Goal: Contribute content: Add original content to the website for others to see

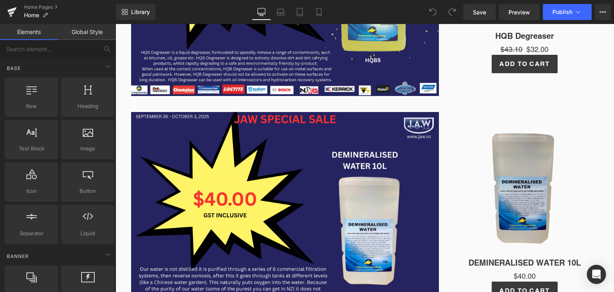
scroll to position [320, 0]
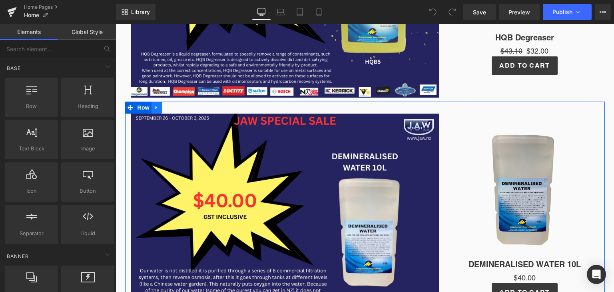
click at [155, 112] on link at bounding box center [156, 108] width 10 height 12
click at [172, 108] on link at bounding box center [177, 108] width 10 height 12
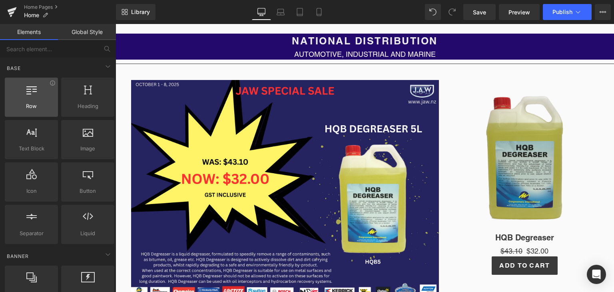
scroll to position [120, 0]
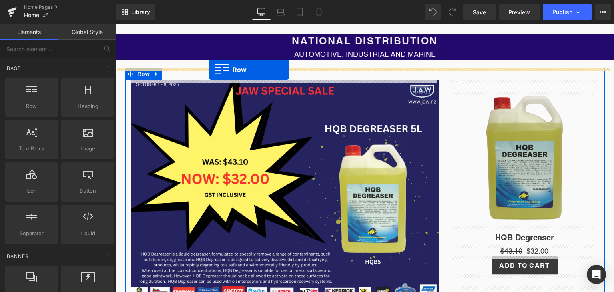
drag, startPoint x: 131, startPoint y: 125, endPoint x: 209, endPoint y: 70, distance: 95.6
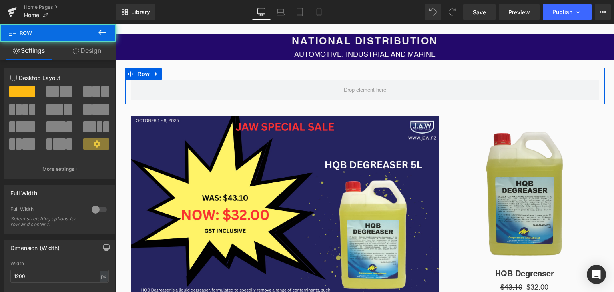
click at [56, 112] on span at bounding box center [54, 109] width 17 height 11
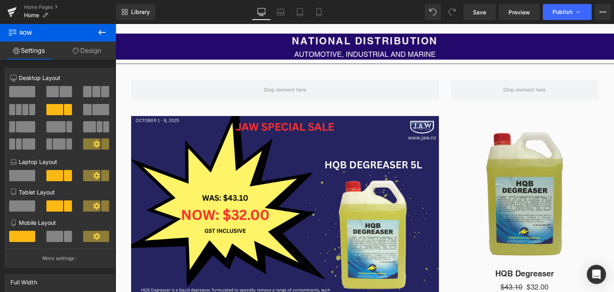
click at [103, 33] on icon at bounding box center [102, 33] width 10 height 10
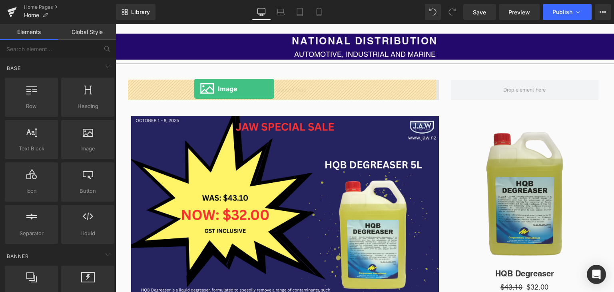
drag, startPoint x: 204, startPoint y: 157, endPoint x: 194, endPoint y: 89, distance: 68.7
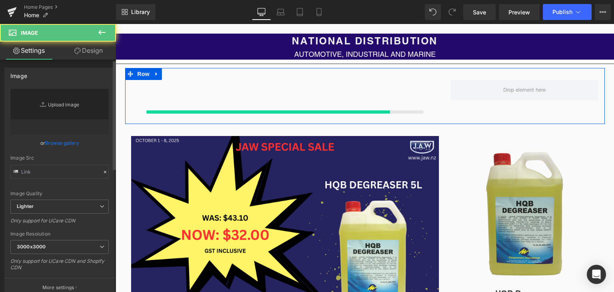
type input "//[DOMAIN_NAME][URL]"
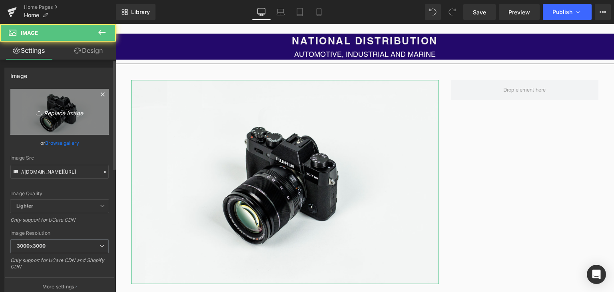
click at [80, 103] on link "Replace Image" at bounding box center [59, 112] width 98 height 46
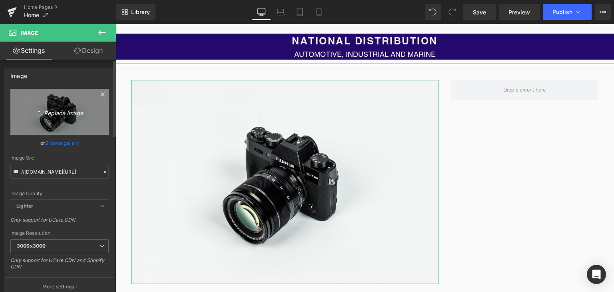
click at [61, 118] on link "Replace Image" at bounding box center [59, 112] width 98 height 46
type input "C:\fakepath\JAW SPECIAL SALE (62).png"
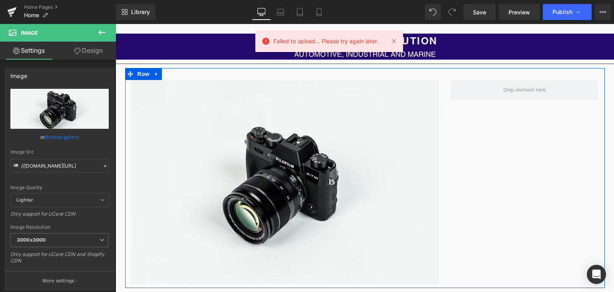
click at [544, 202] on div "Image Row" at bounding box center [365, 178] width 480 height 220
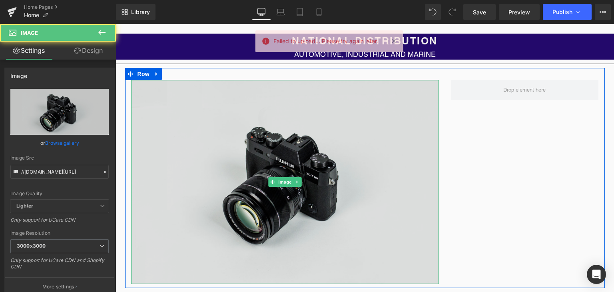
click at [234, 178] on img at bounding box center [285, 182] width 308 height 204
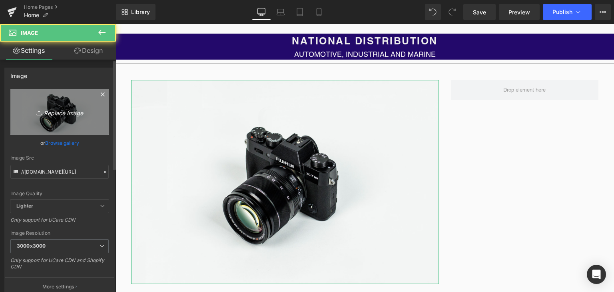
click at [70, 116] on icon "Replace Image" at bounding box center [60, 112] width 64 height 10
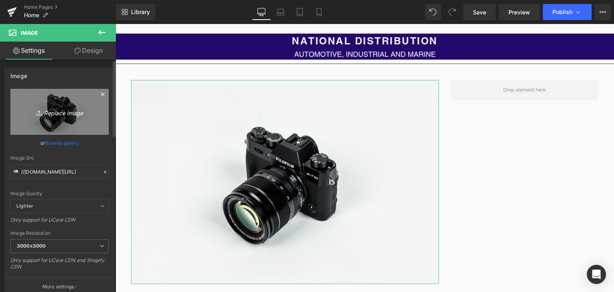
type input "C:\fakepath\JAW SPECIAL SALE (62).png"
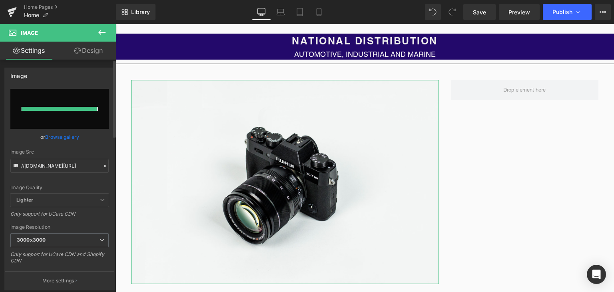
type input "[URL][DOMAIN_NAME]"
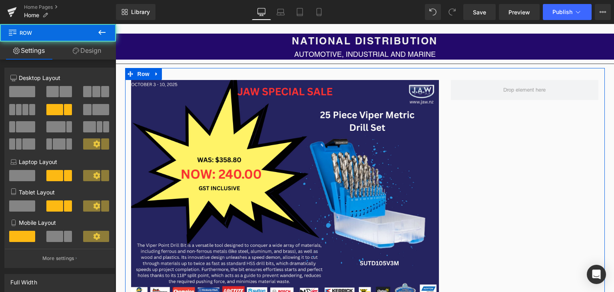
click at [505, 200] on div "Image Row" at bounding box center [365, 184] width 480 height 233
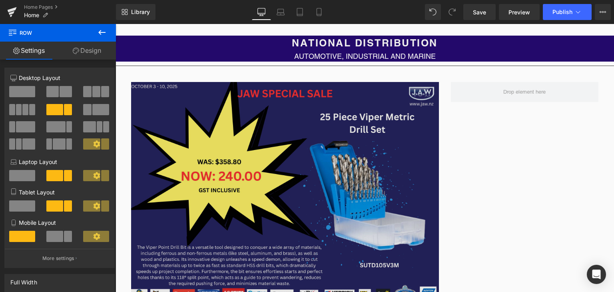
scroll to position [116, 0]
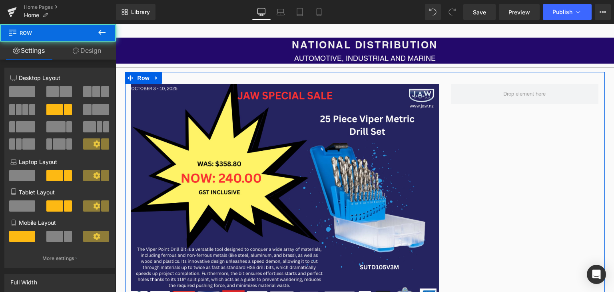
click at [478, 174] on div "Image Row" at bounding box center [365, 188] width 480 height 233
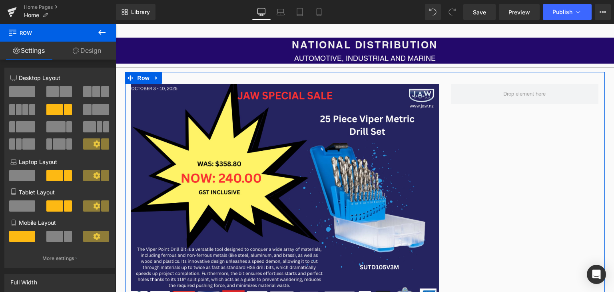
click at [484, 203] on div "Image Row" at bounding box center [365, 188] width 480 height 233
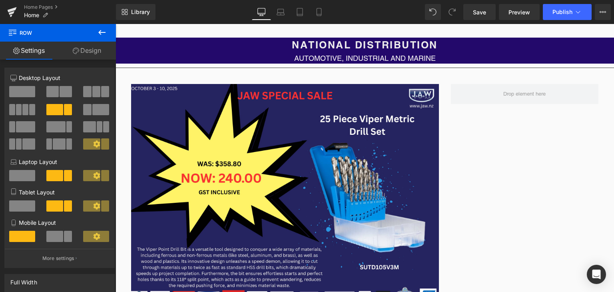
click at [107, 32] on button at bounding box center [102, 33] width 28 height 18
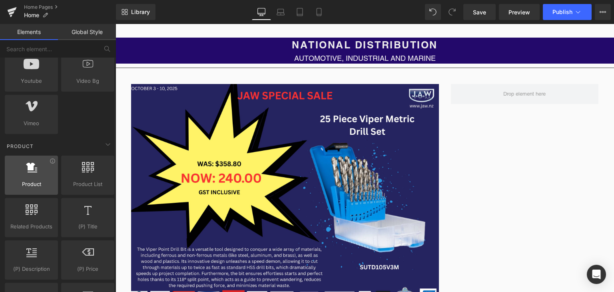
scroll to position [560, 0]
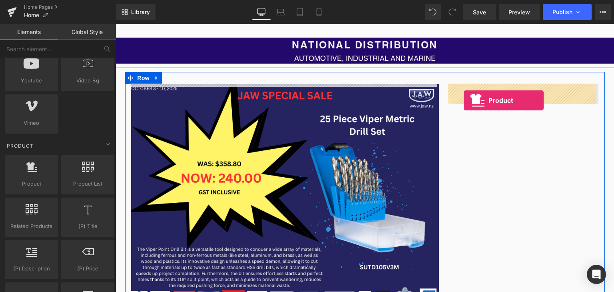
drag, startPoint x: 140, startPoint y: 207, endPoint x: 464, endPoint y: 100, distance: 340.5
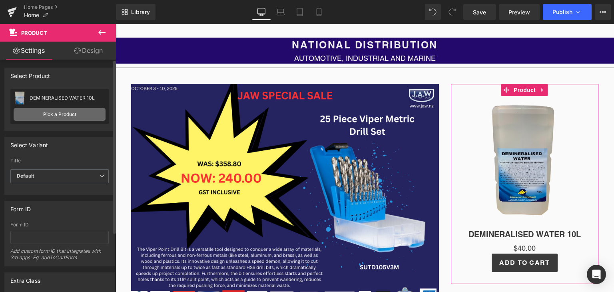
click at [67, 110] on link "Pick a Product" at bounding box center [60, 114] width 92 height 13
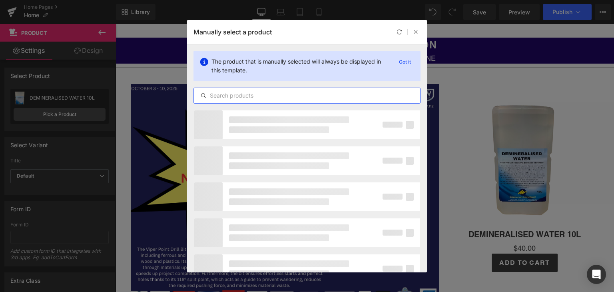
click at [256, 94] on input "text" at bounding box center [307, 96] width 226 height 10
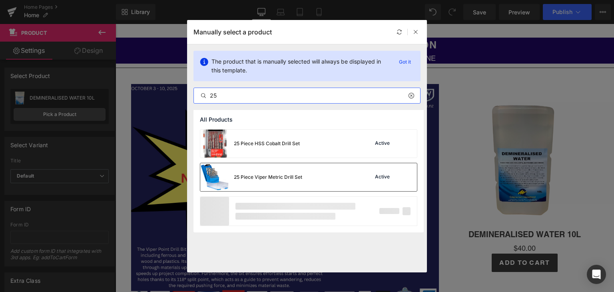
type input "25"
click at [293, 176] on div "25 Piece Viper Metric Drill Set" at bounding box center [268, 176] width 68 height 7
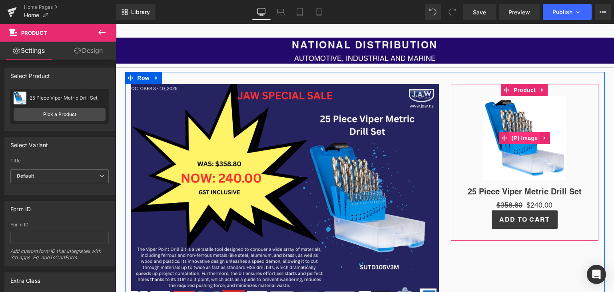
click at [524, 139] on span "(P) Image" at bounding box center [525, 138] width 30 height 12
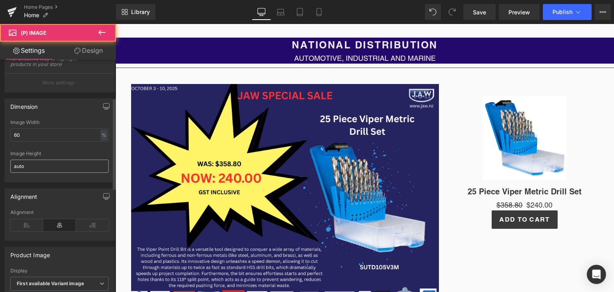
scroll to position [120, 0]
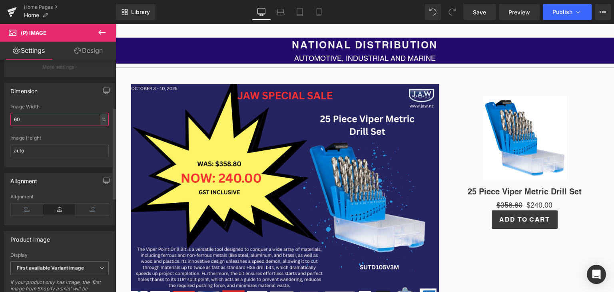
click at [36, 121] on input "60" at bounding box center [59, 119] width 98 height 13
type input "6"
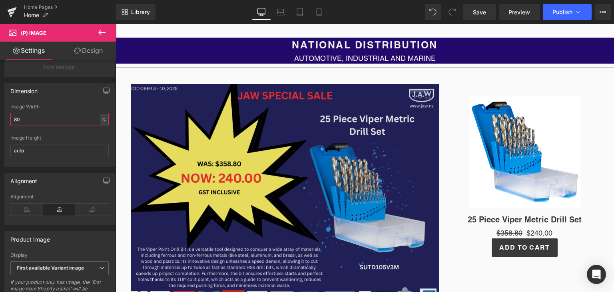
type input "80"
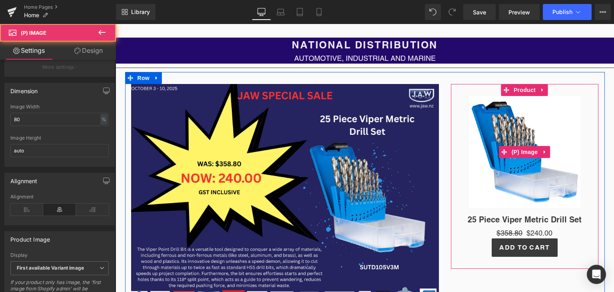
click at [455, 192] on div "Sale Off" at bounding box center [525, 152] width 140 height 112
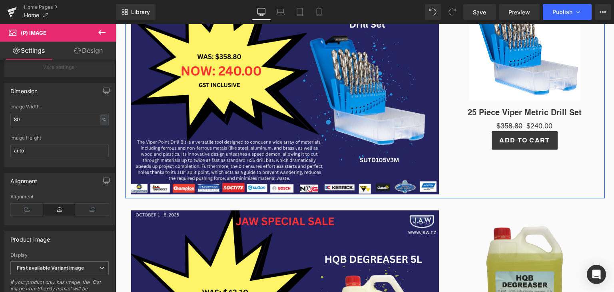
scroll to position [232, 0]
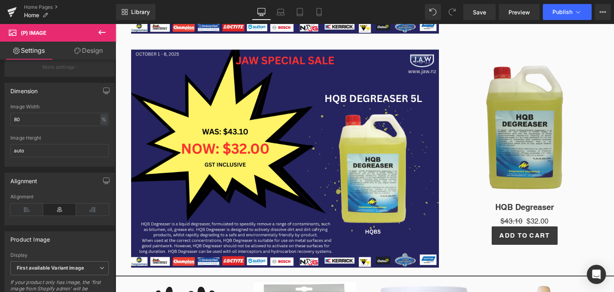
click at [515, 133] on div "Sale Off (P) Image" at bounding box center [525, 129] width 140 height 134
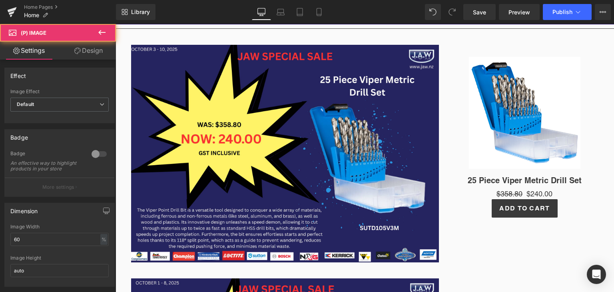
scroll to position [154, 0]
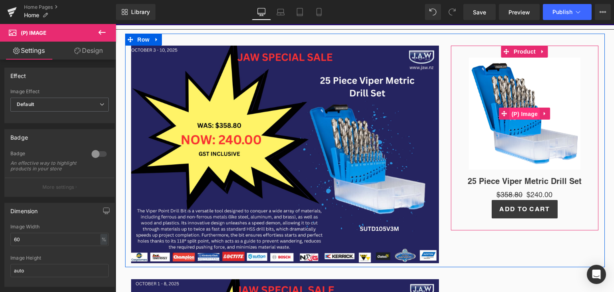
click at [523, 116] on span "(P) Image" at bounding box center [525, 114] width 30 height 12
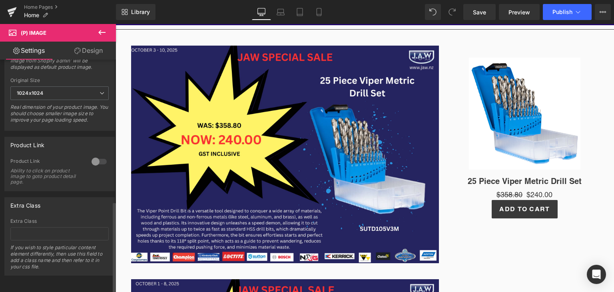
scroll to position [358, 0]
click at [96, 155] on div at bounding box center [99, 161] width 19 height 13
click at [577, 14] on icon at bounding box center [578, 12] width 8 height 8
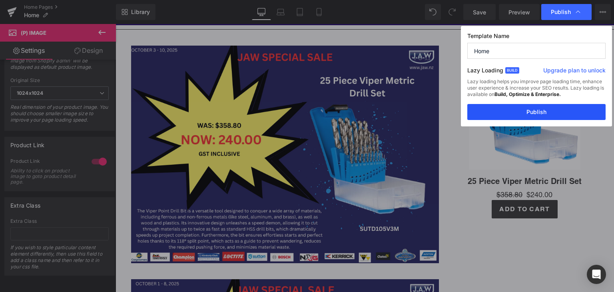
click at [580, 110] on button "Publish" at bounding box center [536, 112] width 138 height 16
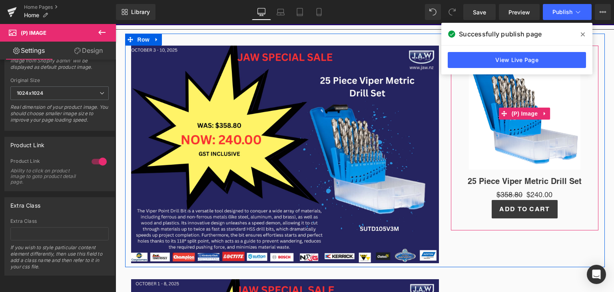
click at [457, 152] on link "Sale Off" at bounding box center [525, 114] width 140 height 112
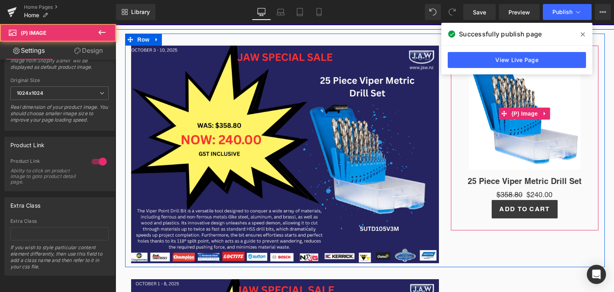
click at [459, 158] on link "Sale Off" at bounding box center [525, 114] width 140 height 112
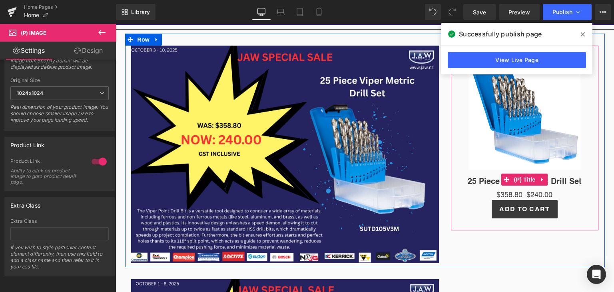
click at [477, 170] on h3 "25 Piece Viper Metric Drill Set" at bounding box center [525, 179] width 140 height 20
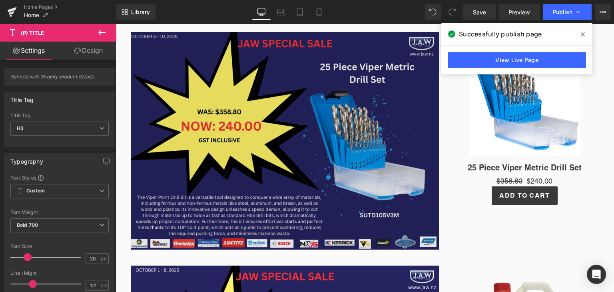
scroll to position [154, 0]
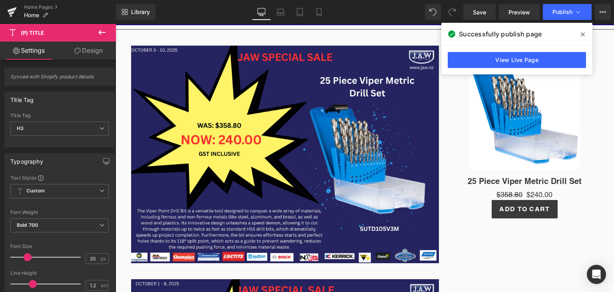
click at [581, 35] on icon at bounding box center [583, 34] width 4 height 6
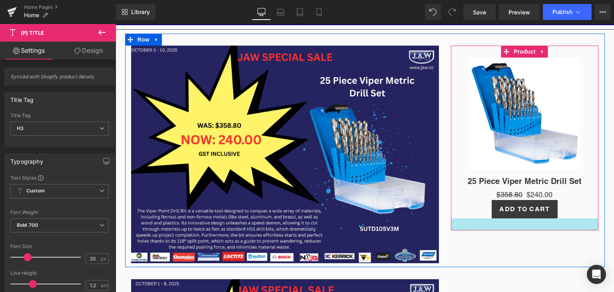
click at [478, 225] on div at bounding box center [525, 224] width 148 height 12
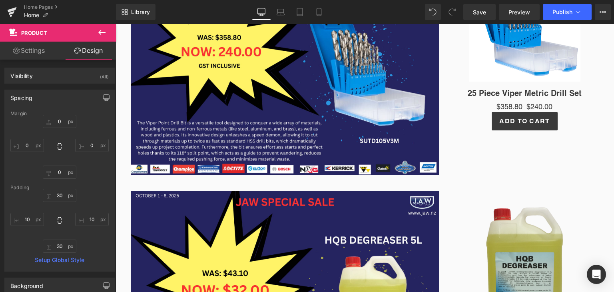
scroll to position [176, 0]
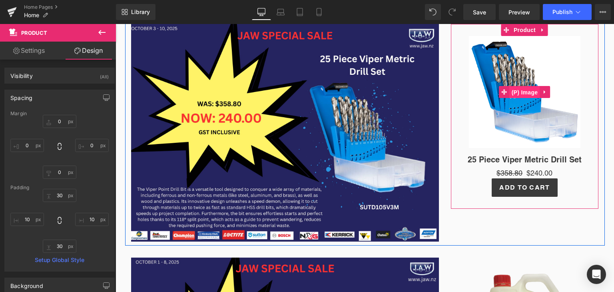
click at [521, 90] on span "(P) Image" at bounding box center [525, 92] width 30 height 12
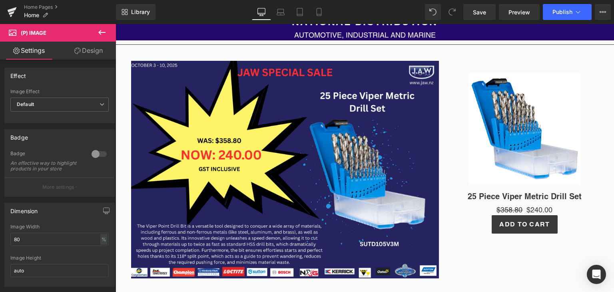
scroll to position [137, 0]
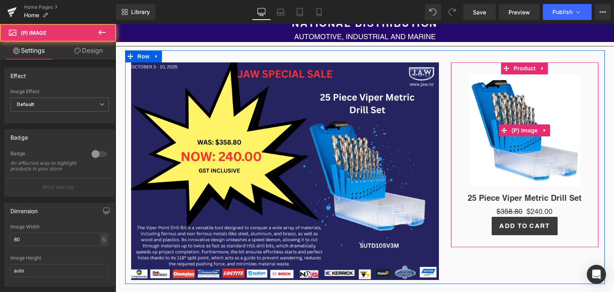
click at [518, 120] on img at bounding box center [525, 130] width 112 height 112
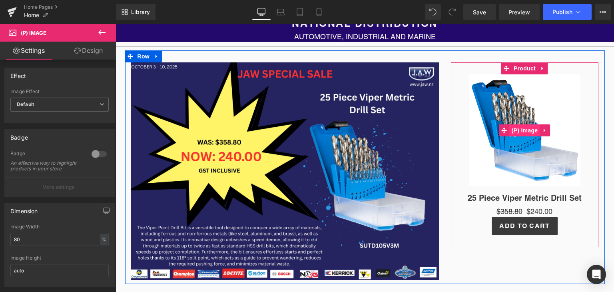
click at [518, 126] on span "(P) Image" at bounding box center [525, 130] width 30 height 12
